Goal: Task Accomplishment & Management: Use online tool/utility

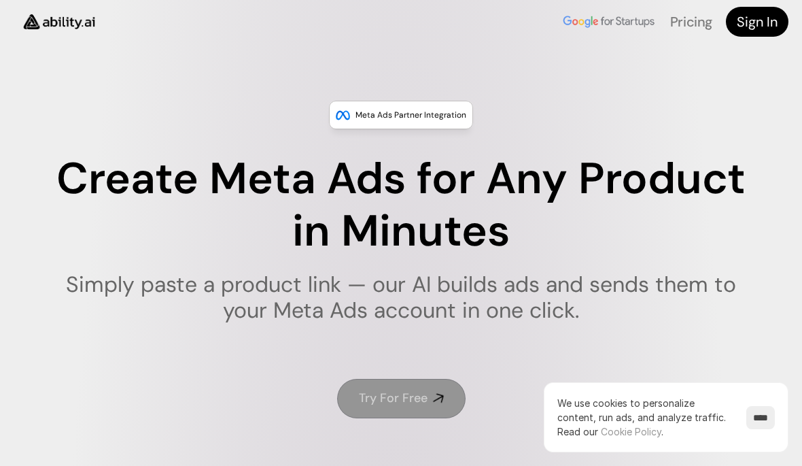
click at [442, 397] on use at bounding box center [438, 398] width 11 height 11
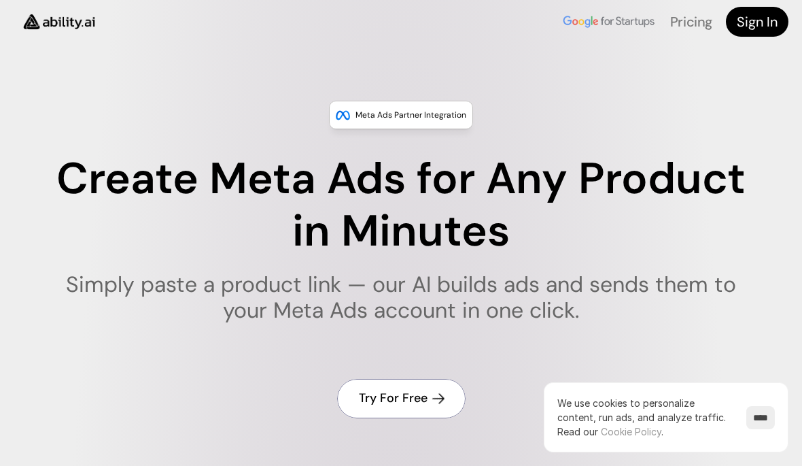
click at [433, 389] on link "Try For Free" at bounding box center [401, 398] width 128 height 39
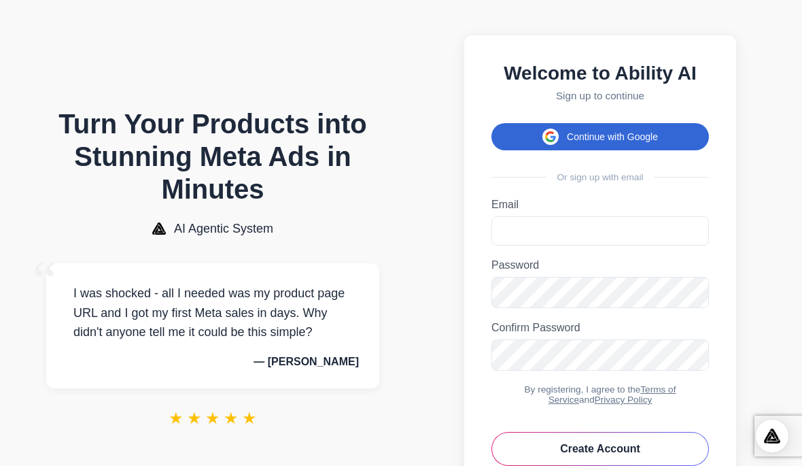
click at [665, 137] on button "Continue with Google" at bounding box center [599, 136] width 217 height 27
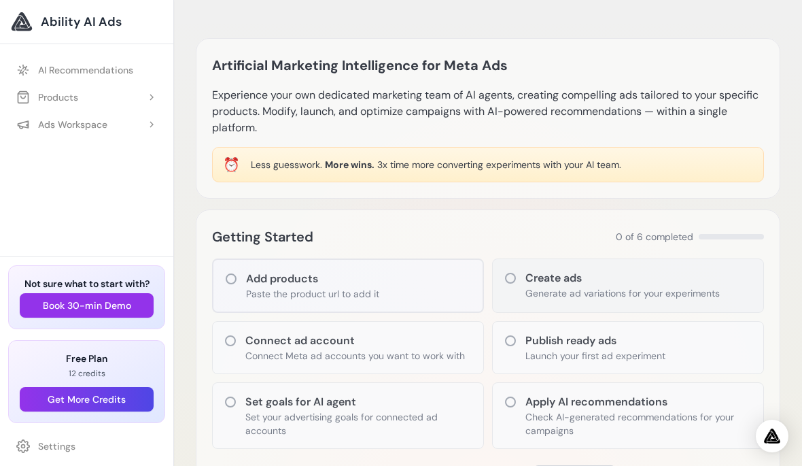
click at [682, 292] on p "Generate ad variations for your experiments" at bounding box center [622, 293] width 194 height 14
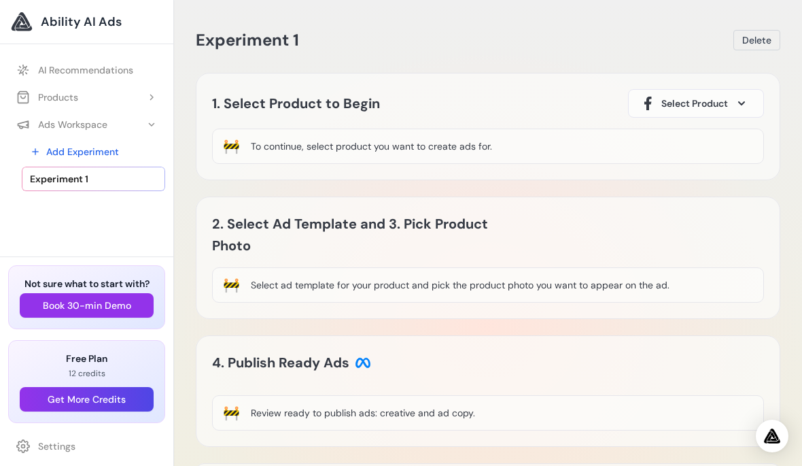
click at [617, 154] on div "🚧 To continue, select product you want to create ads for." at bounding box center [488, 145] width 552 height 35
click at [623, 149] on div "🚧 To continue, select product you want to create ads for." at bounding box center [488, 145] width 552 height 35
click at [600, 147] on div "🚧 To continue, select product you want to create ads for." at bounding box center [488, 145] width 552 height 35
click at [695, 109] on span "Select Product" at bounding box center [694, 104] width 67 height 14
click at [710, 101] on span "Select Product" at bounding box center [694, 104] width 67 height 14
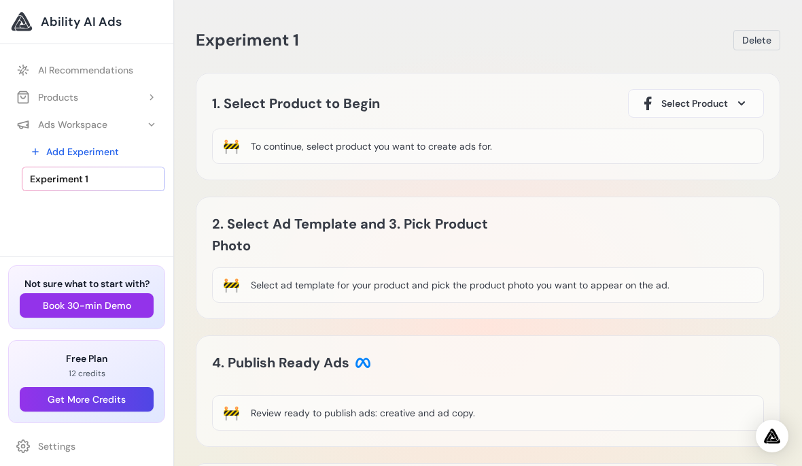
click at [732, 105] on button "Select Product" at bounding box center [696, 103] width 136 height 29
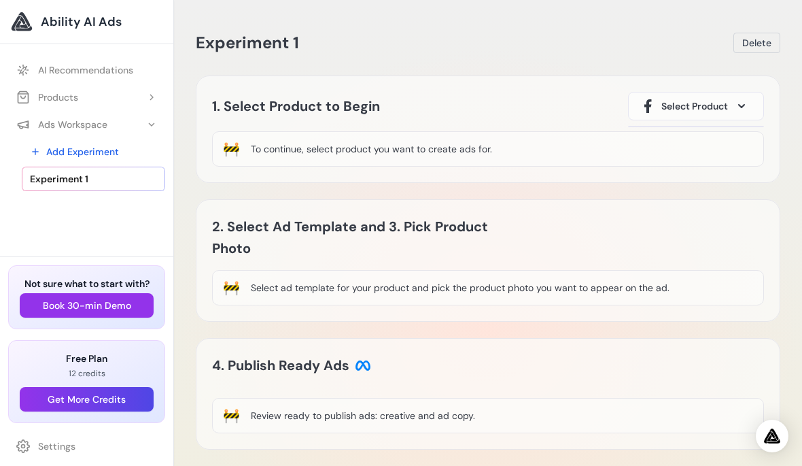
click at [453, 161] on div "🚧 To continue, select product you want to create ads for." at bounding box center [488, 148] width 552 height 35
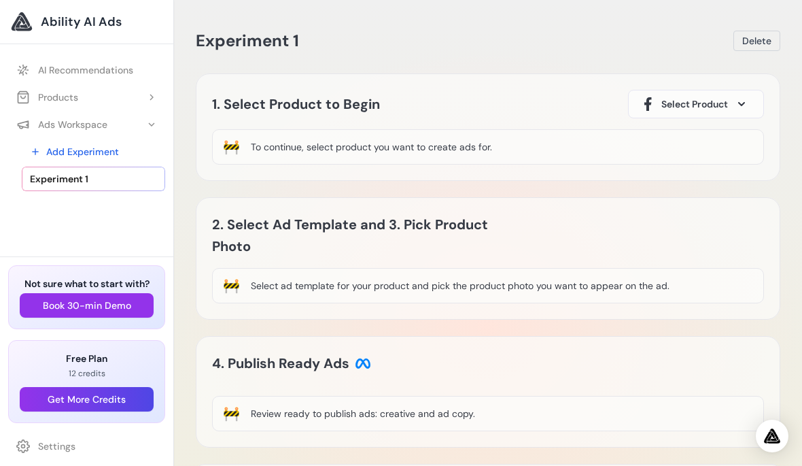
scroll to position [0, 0]
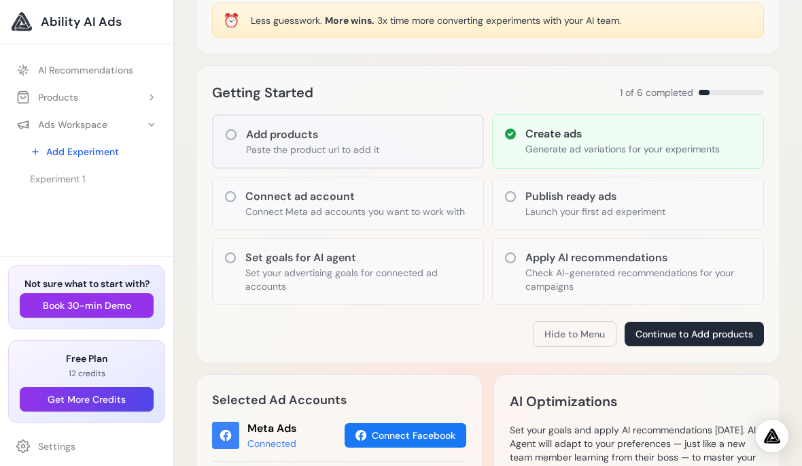
scroll to position [145, 0]
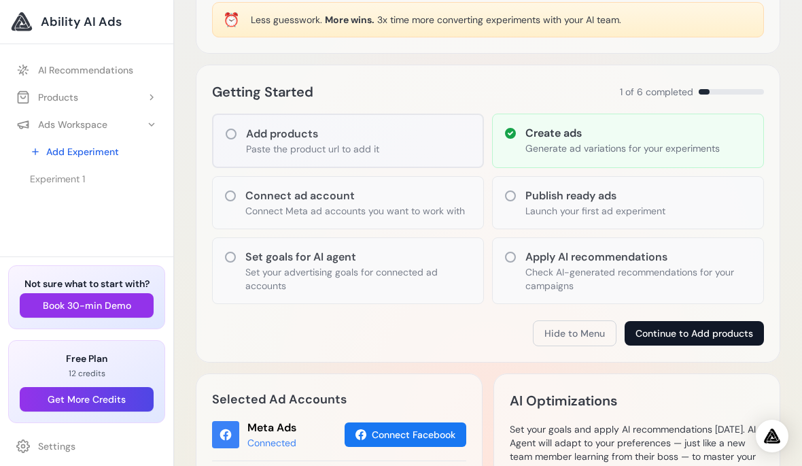
click at [721, 330] on button "Continue to Add products" at bounding box center [694, 333] width 139 height 24
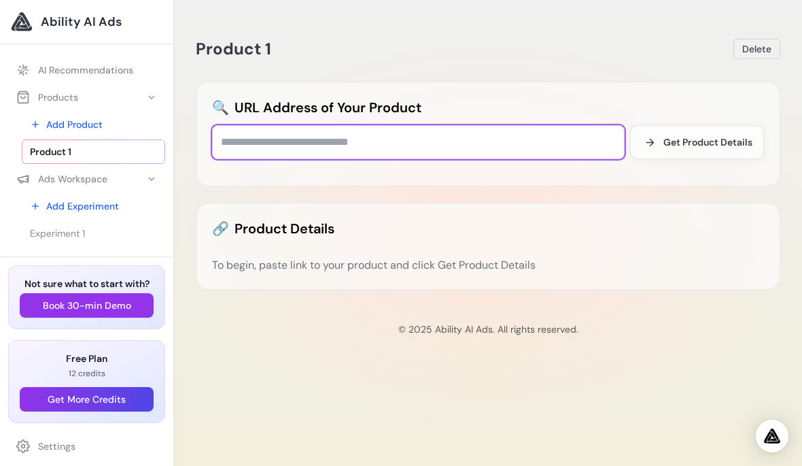
click at [266, 142] on input "text" at bounding box center [418, 142] width 413 height 34
